Goal: Transaction & Acquisition: Purchase product/service

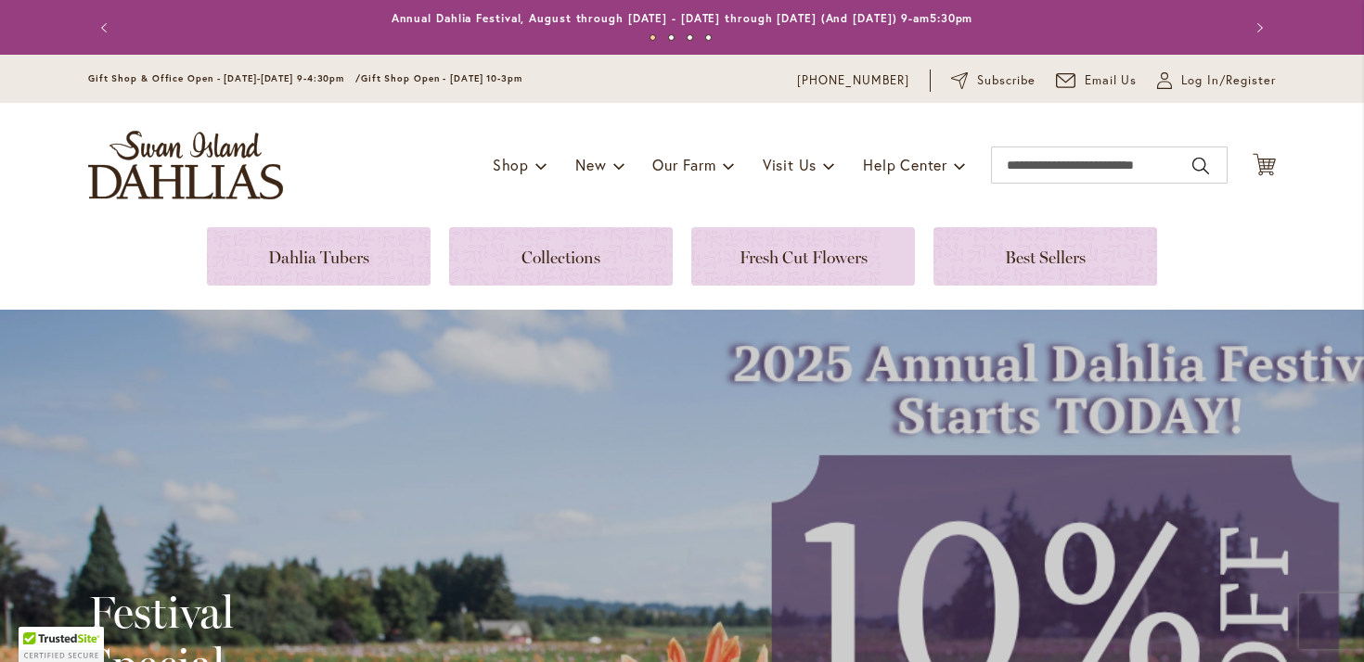
click at [1057, 130] on div "Toggle Nav Shop Dahlia Tubers Collections Fresh Cut Dahlias Gardening Supplies …" at bounding box center [682, 165] width 1225 height 124
click at [1058, 181] on input "Search" at bounding box center [1109, 165] width 237 height 37
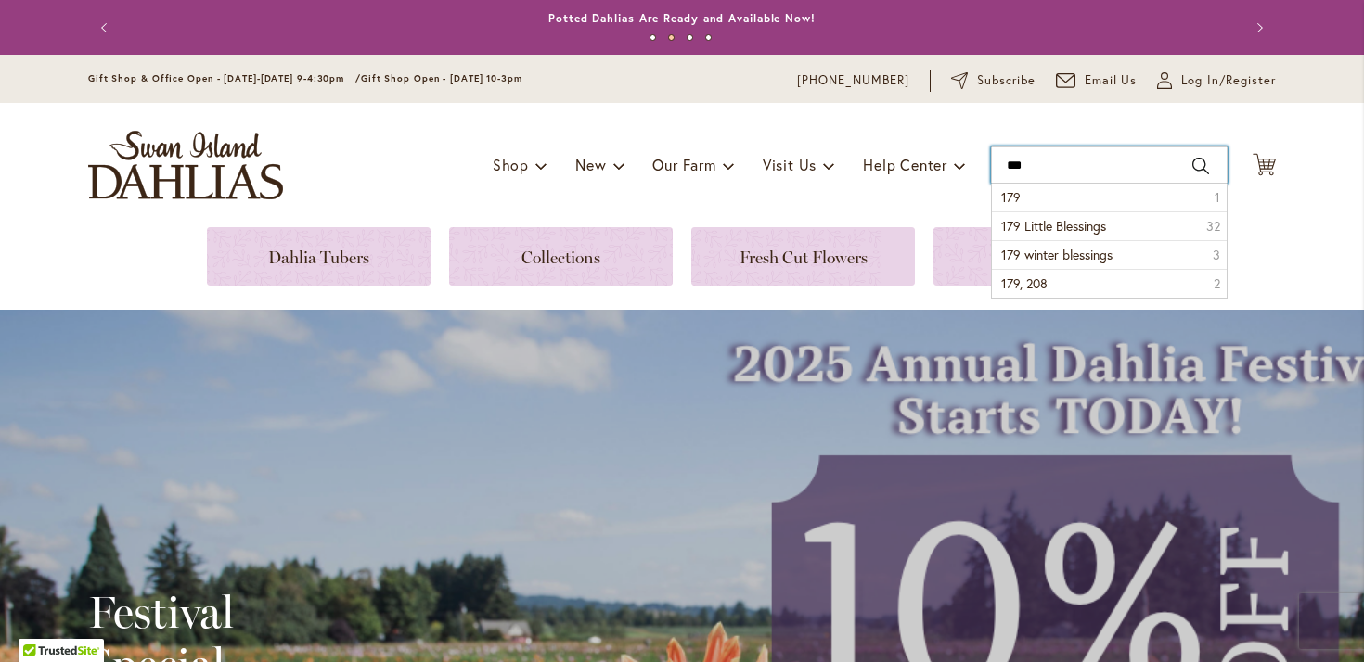
type input "***"
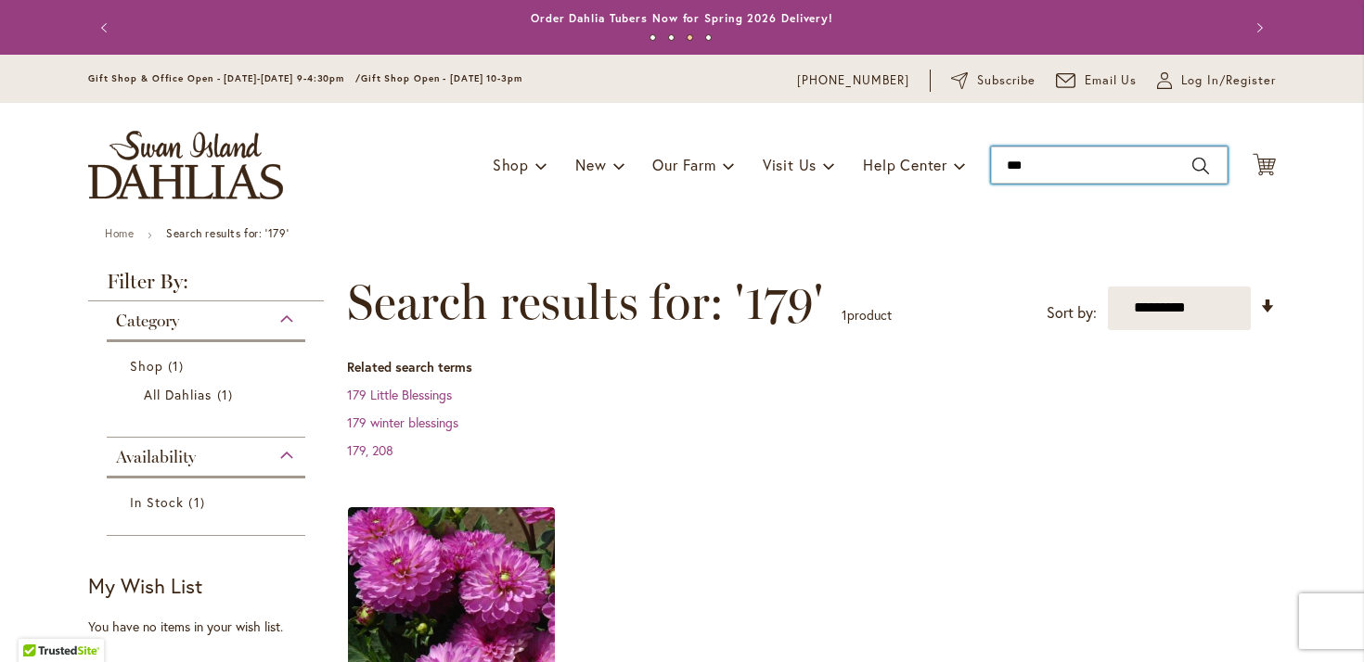
click at [1081, 166] on input "***" at bounding box center [1109, 165] width 237 height 37
type input "***"
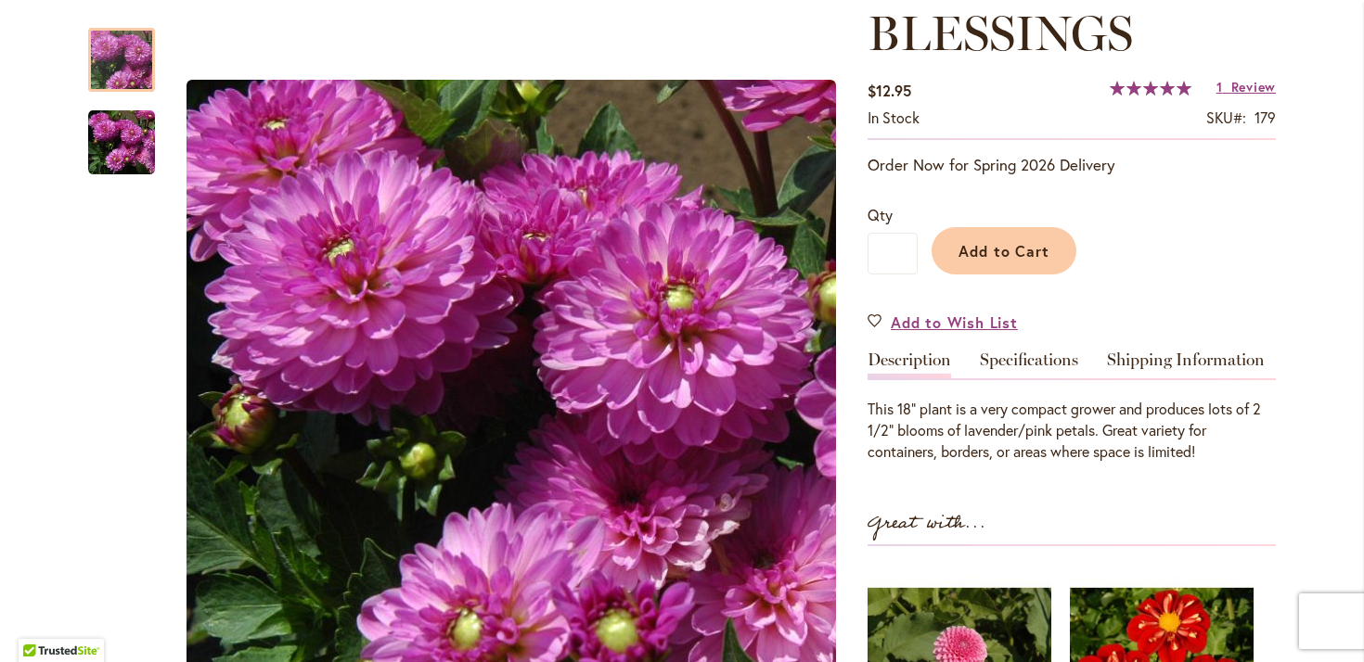
scroll to position [326, 0]
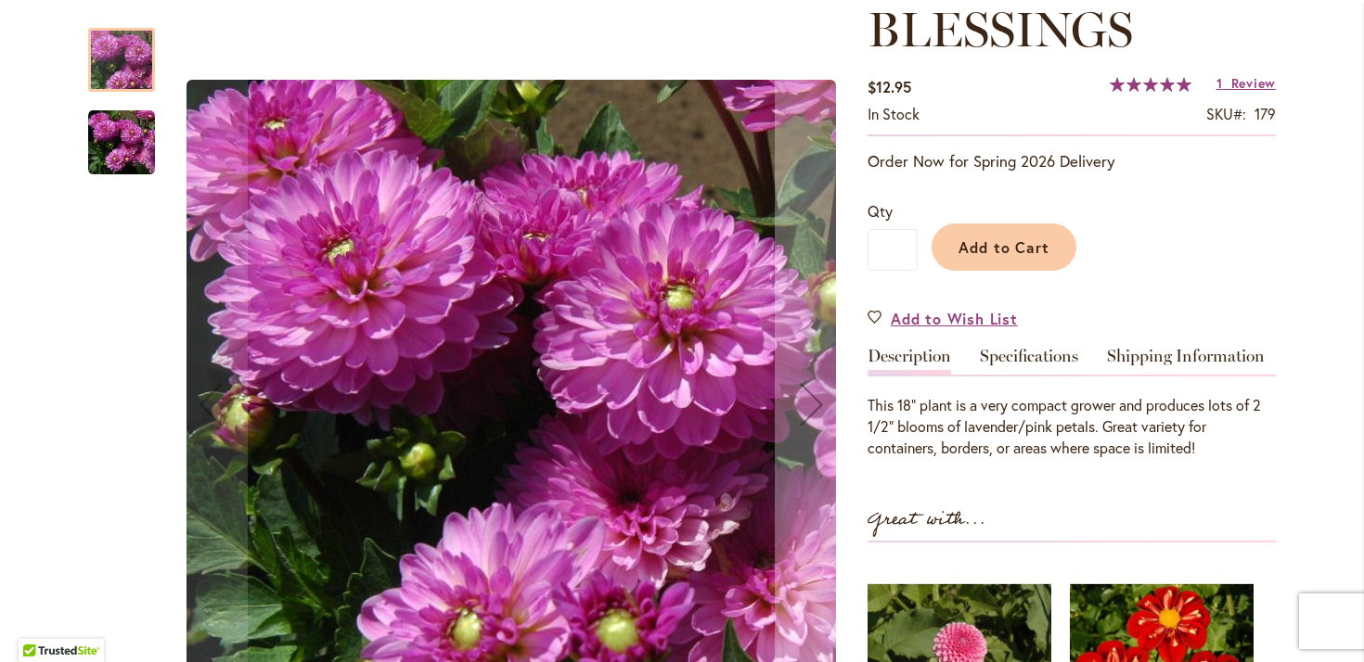
click at [122, 140] on img "LITTLE BLESSINGS" at bounding box center [121, 143] width 67 height 68
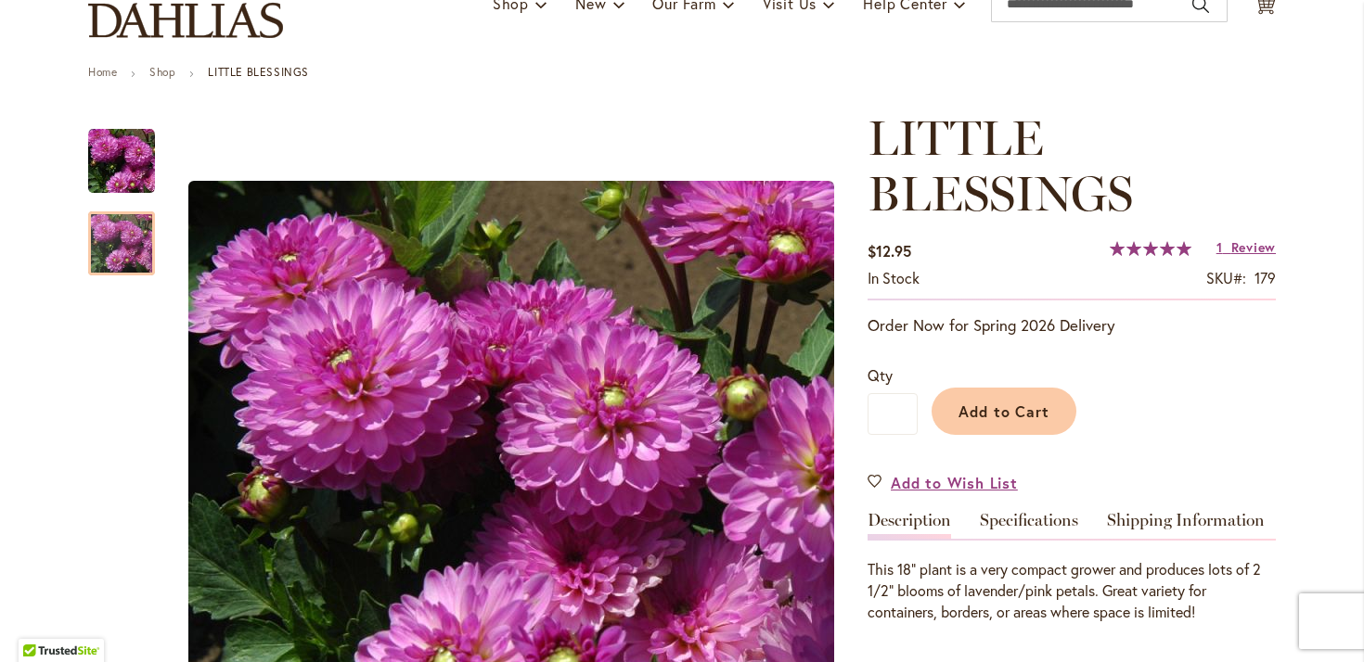
scroll to position [159, 0]
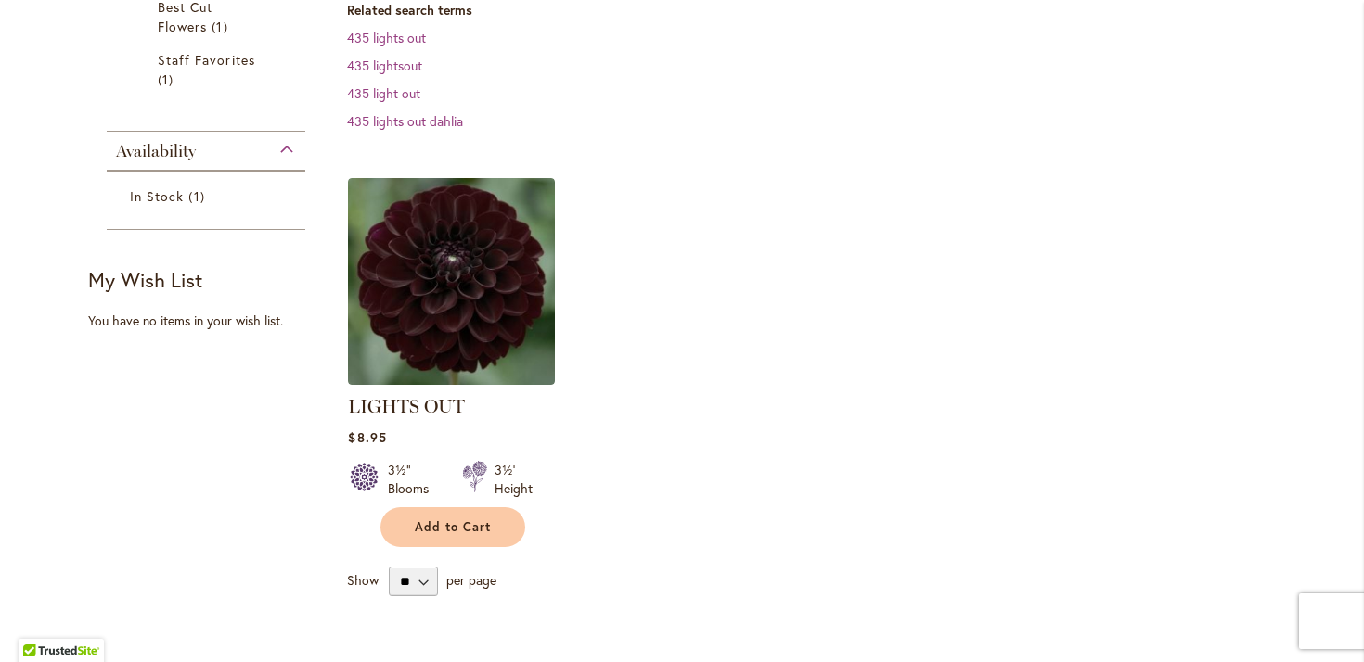
scroll to position [473, 0]
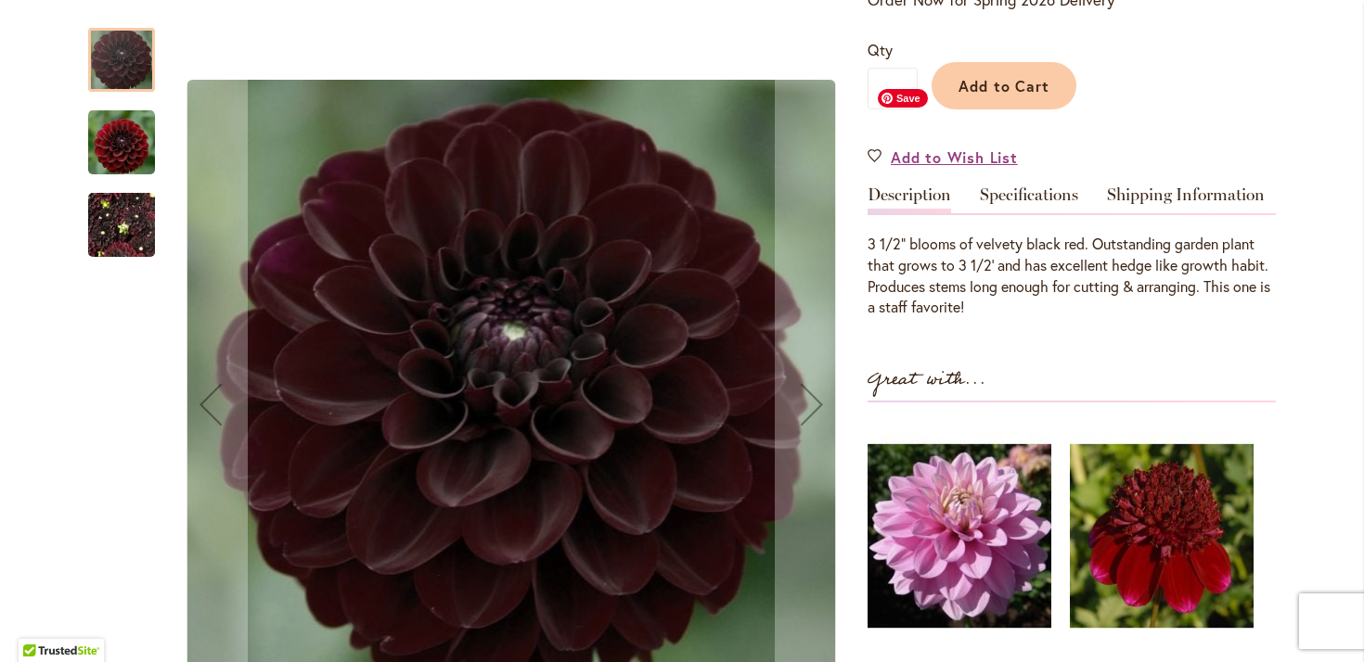
scroll to position [432, 0]
click at [124, 224] on img "LIGHTS OUT" at bounding box center [121, 225] width 67 height 89
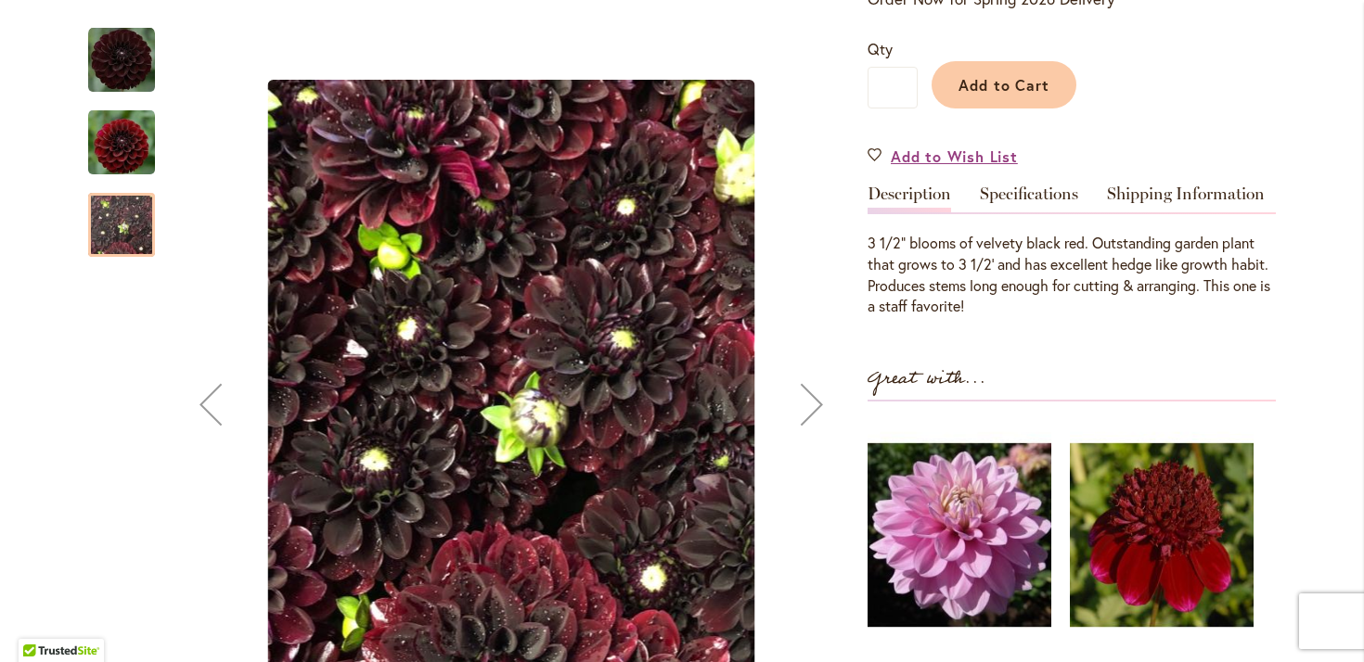
click at [114, 145] on img "LIGHTS OUT" at bounding box center [121, 142] width 67 height 69
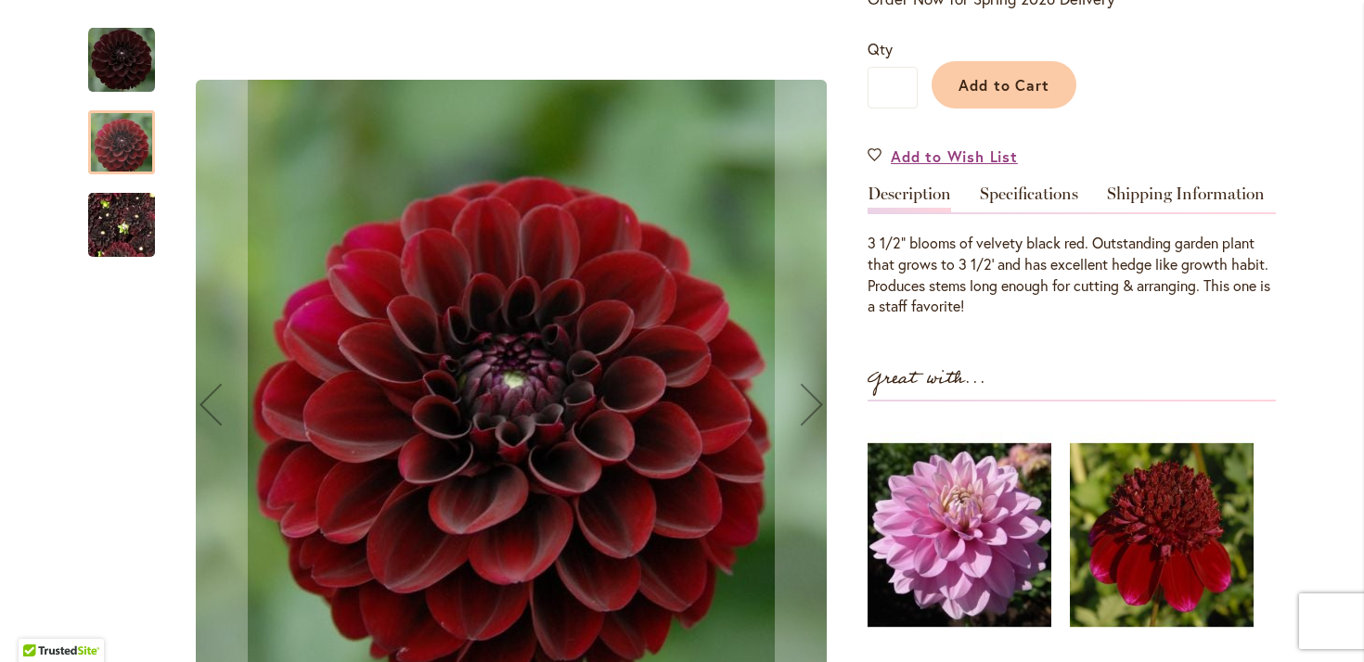
click at [131, 60] on img "LIGHTS OUT" at bounding box center [121, 60] width 67 height 67
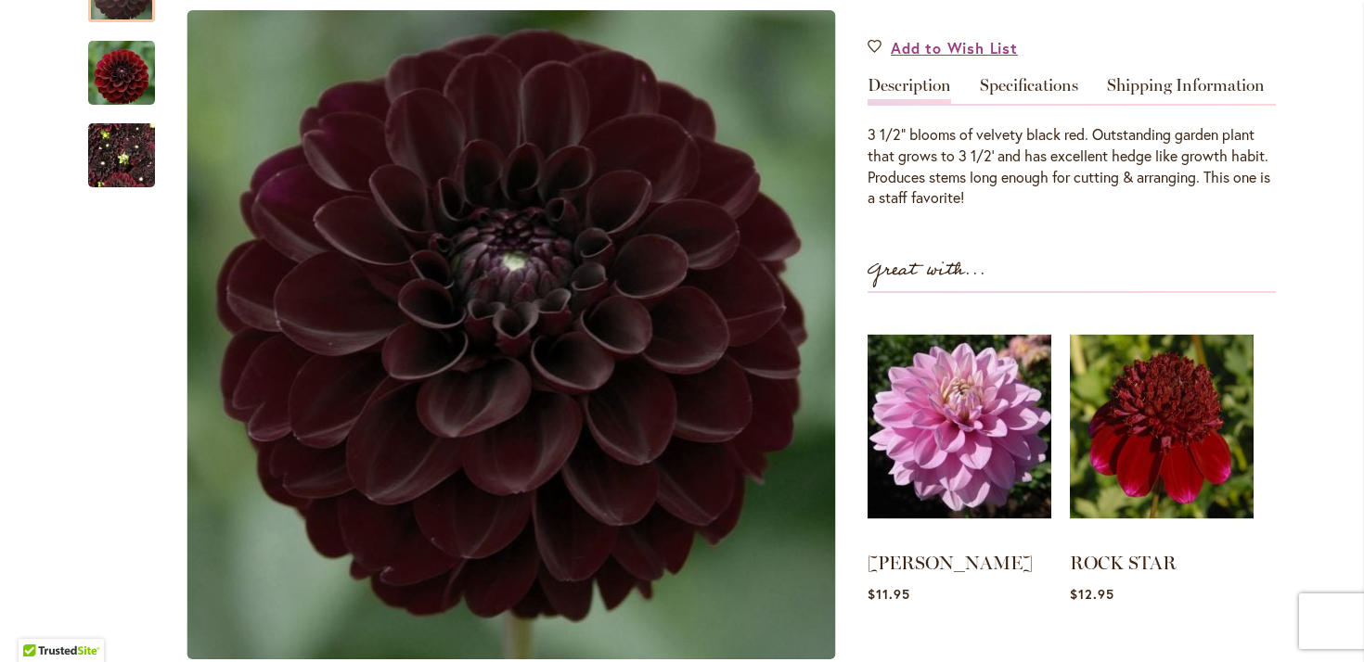
scroll to position [589, 0]
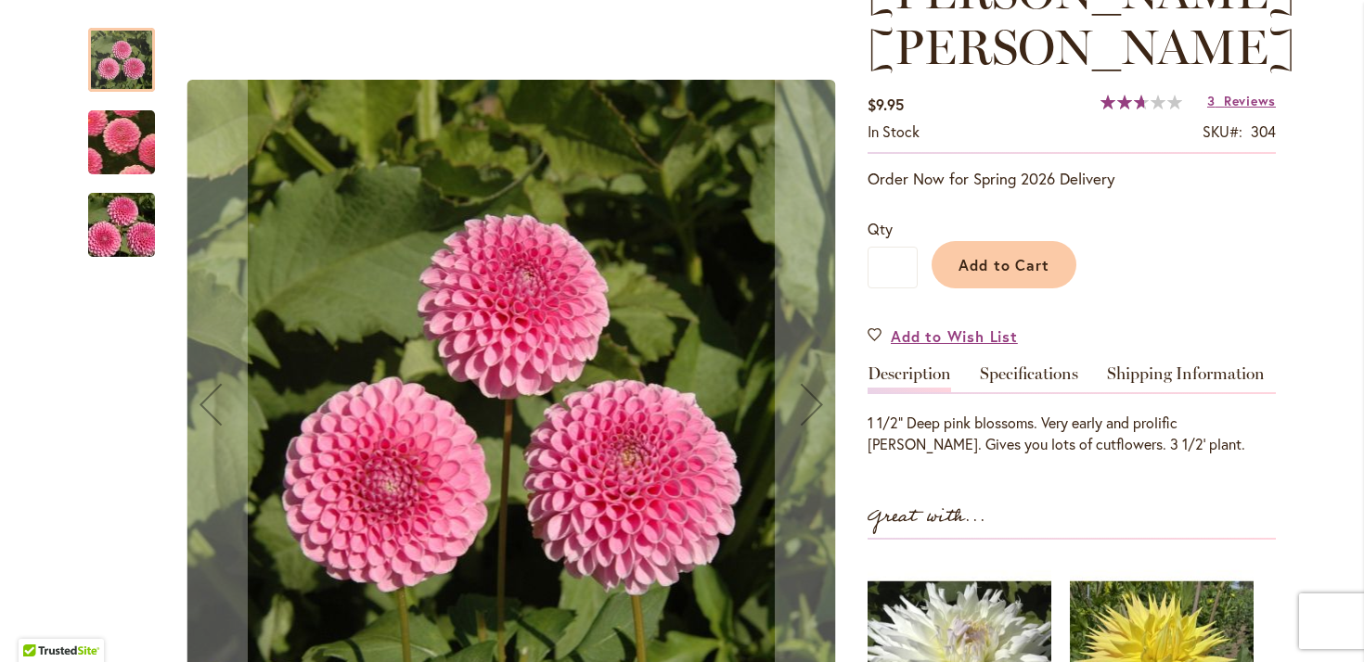
scroll to position [310, 0]
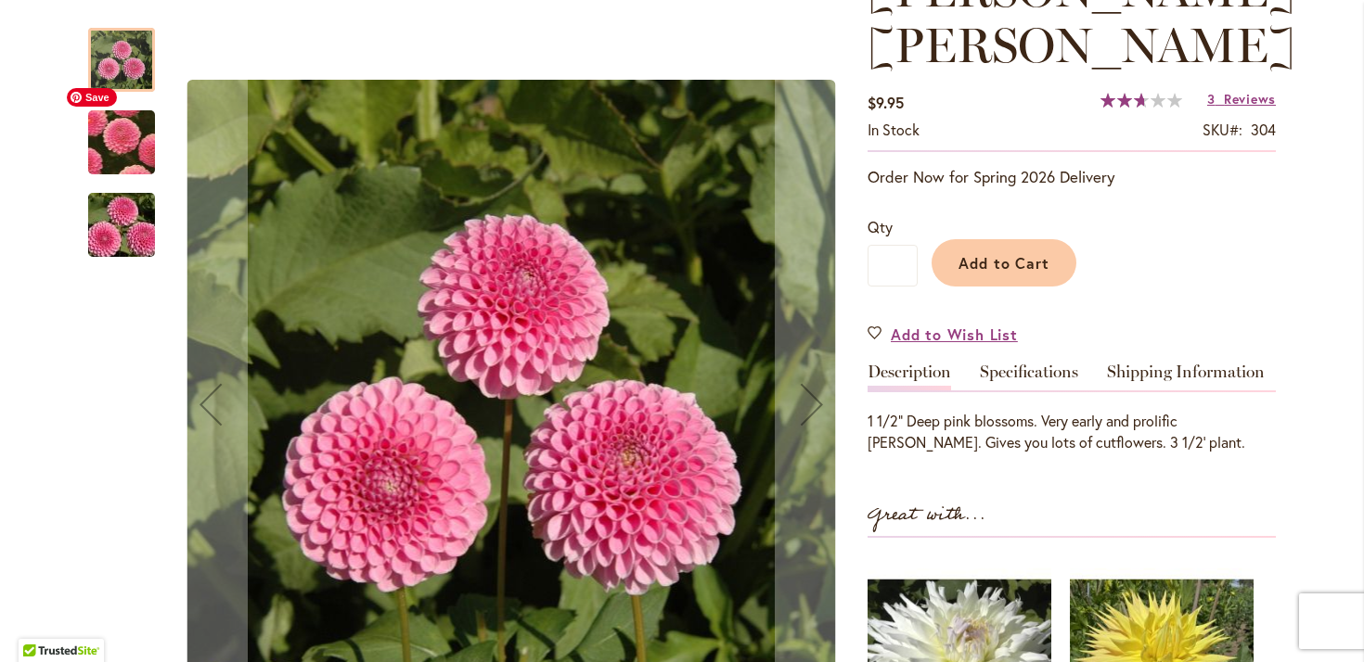
click at [122, 135] on img "BETTY ANNE" at bounding box center [122, 143] width 129 height 128
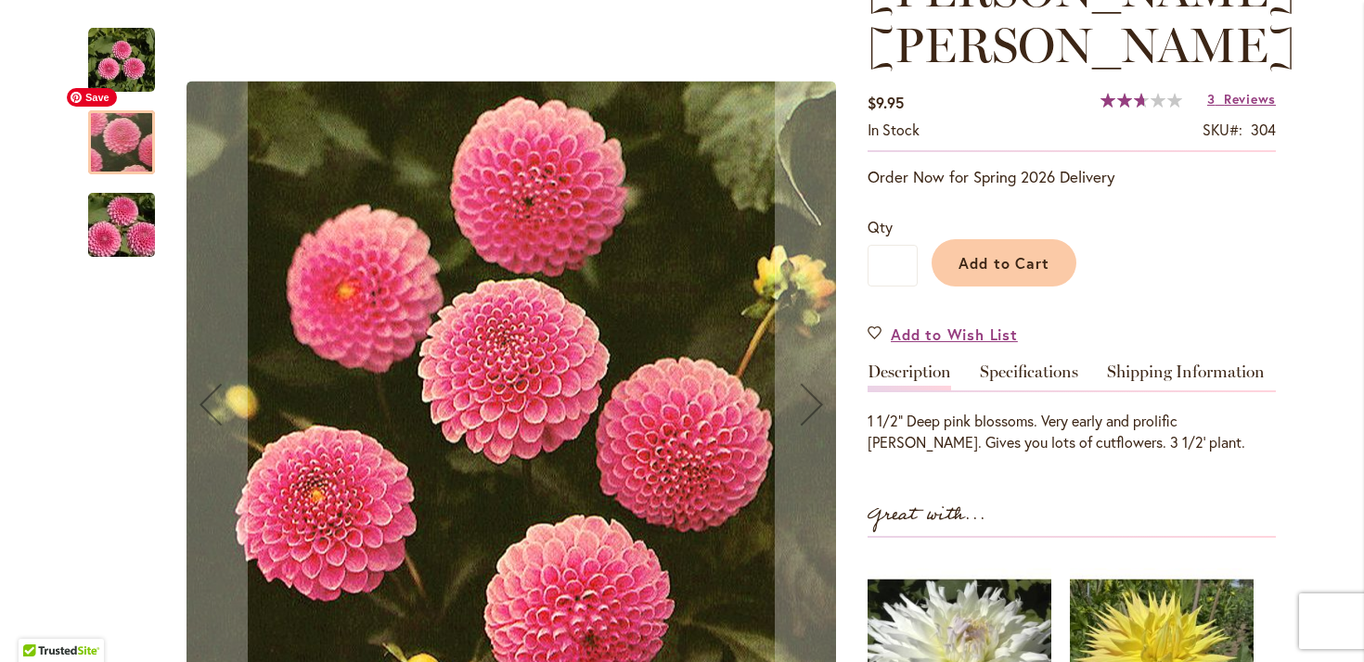
click at [122, 202] on img "BETTY ANNE" at bounding box center [122, 225] width 134 height 89
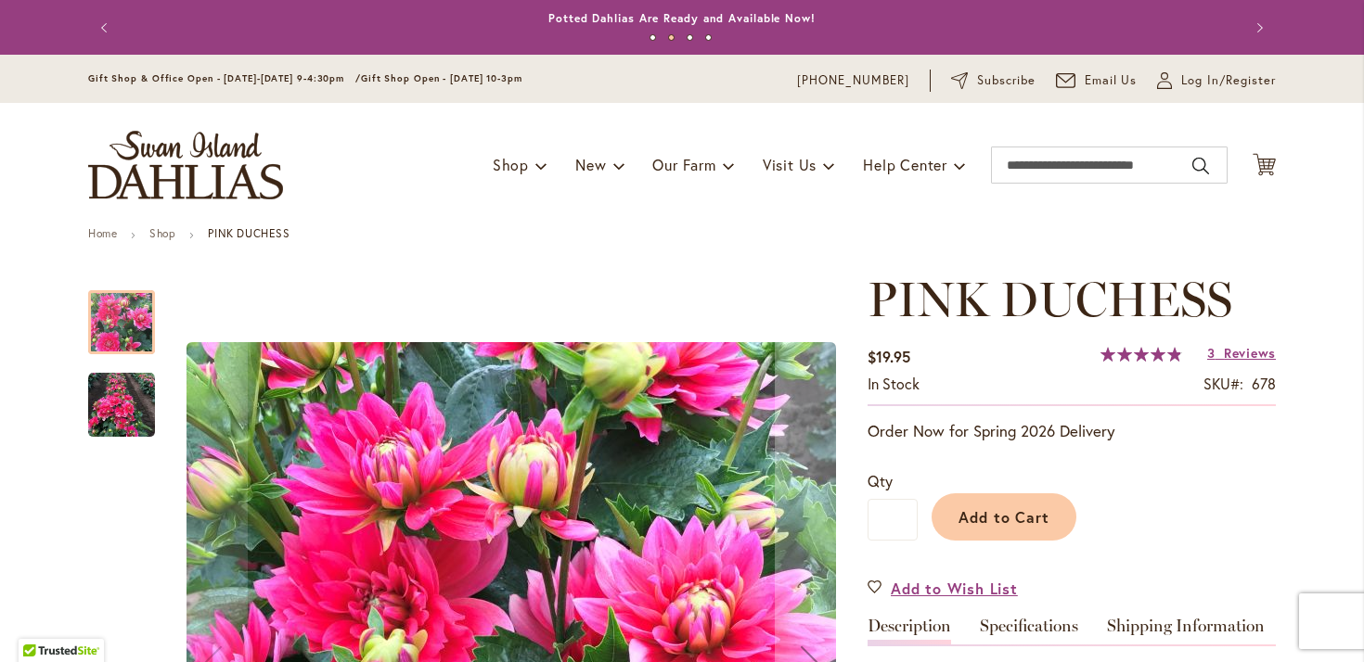
scroll to position [113, 0]
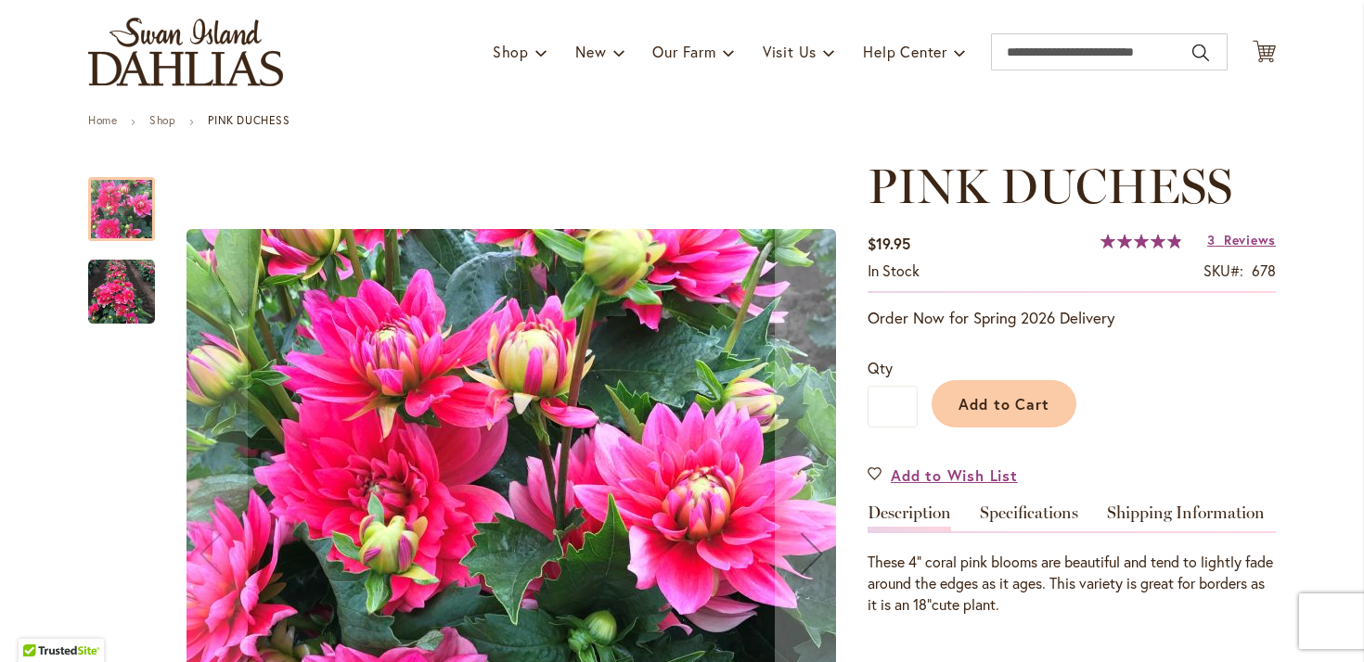
click at [129, 288] on img "PINK DUCHESS" at bounding box center [121, 292] width 67 height 67
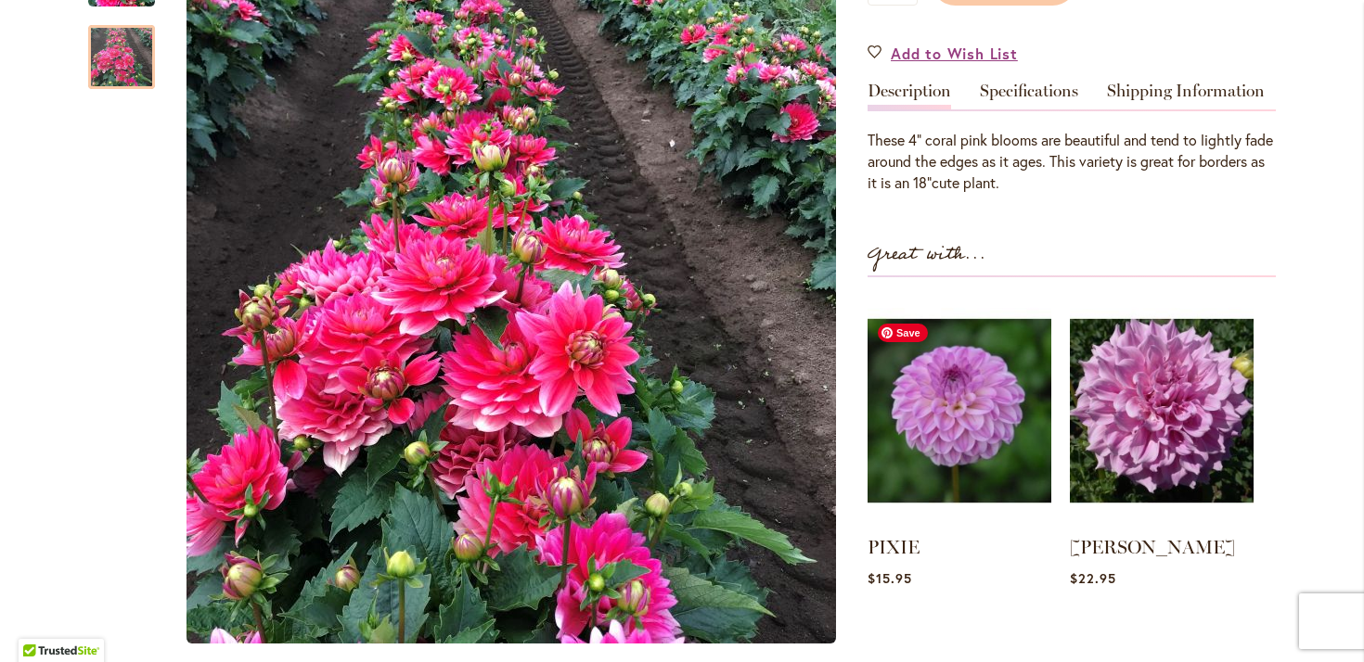
scroll to position [539, 0]
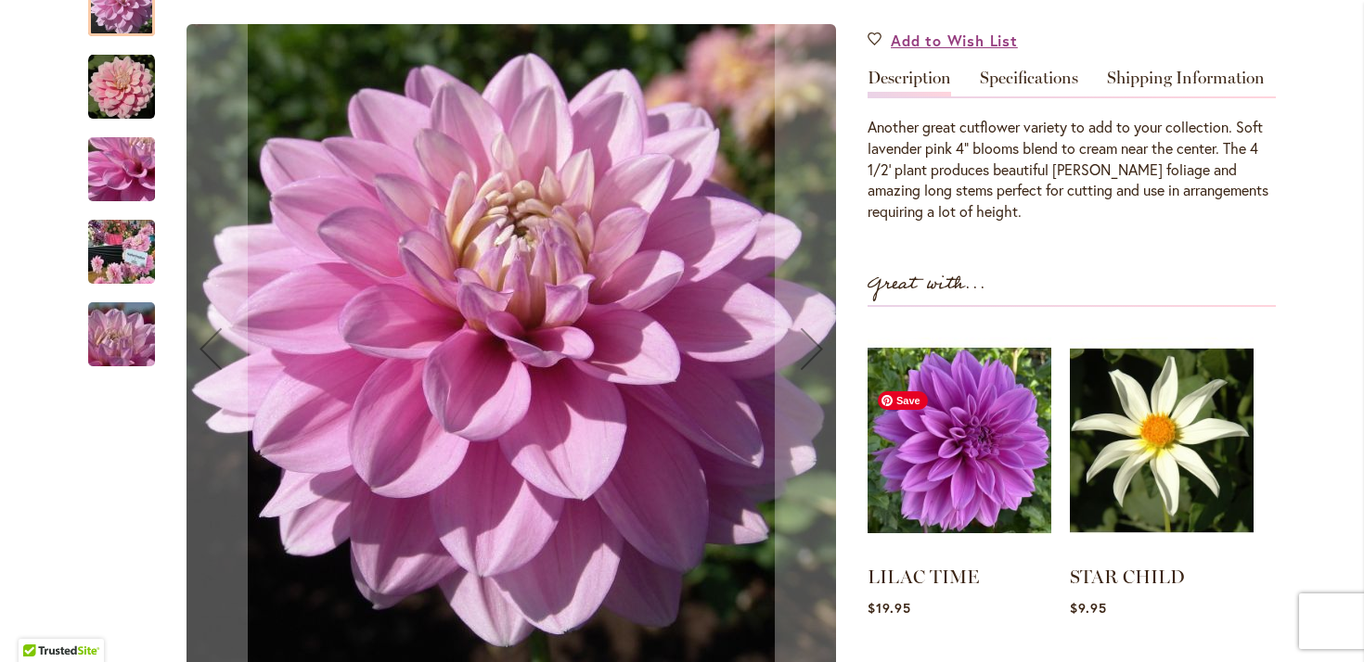
scroll to position [561, 0]
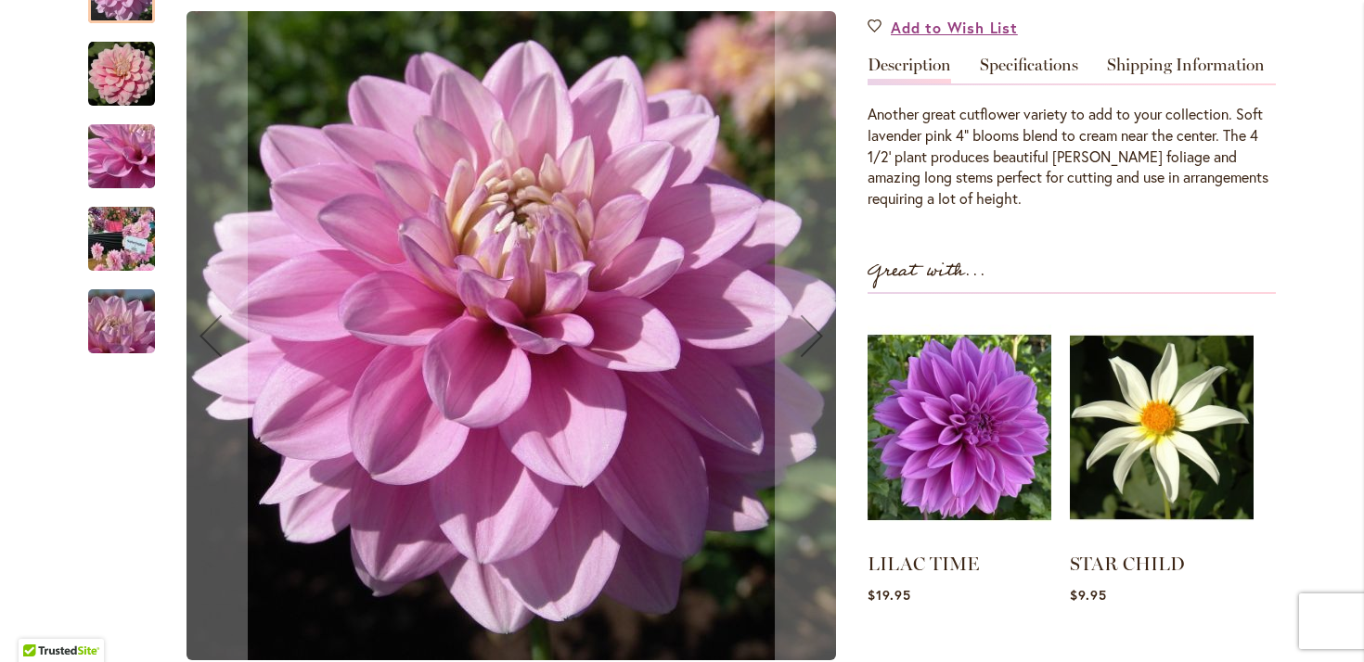
click at [115, 289] on img "HEATHER FEATHER" at bounding box center [122, 238] width 134 height 100
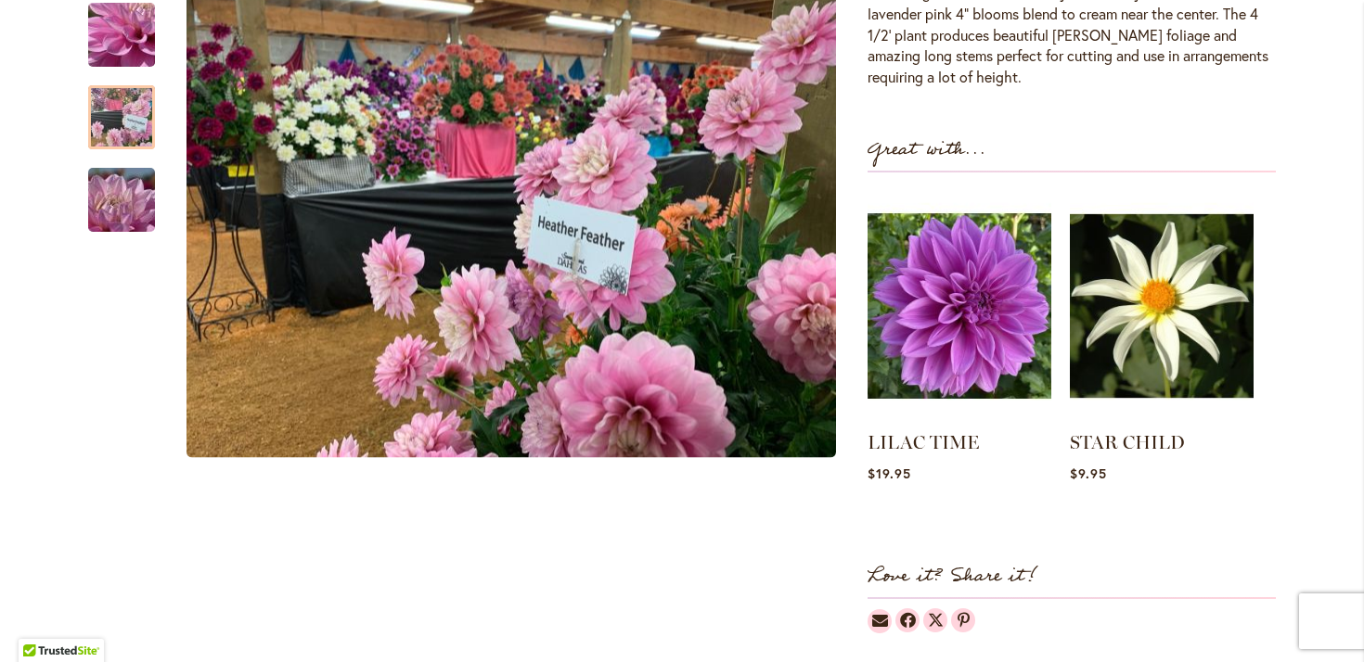
scroll to position [687, 0]
